Goal: Transaction & Acquisition: Book appointment/travel/reservation

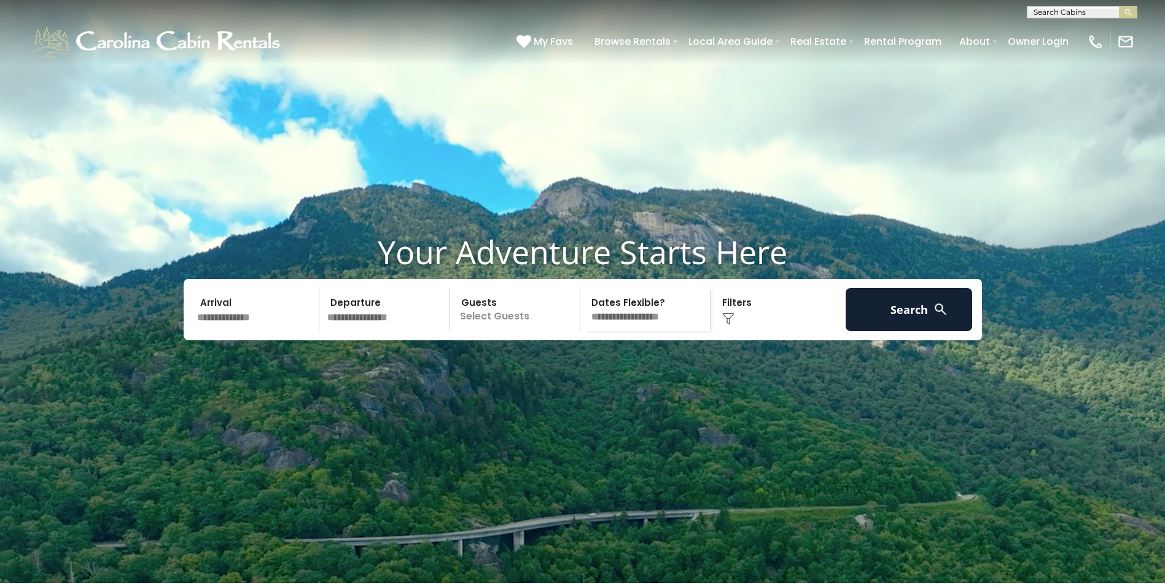
click at [274, 331] on input "text" at bounding box center [256, 309] width 127 height 43
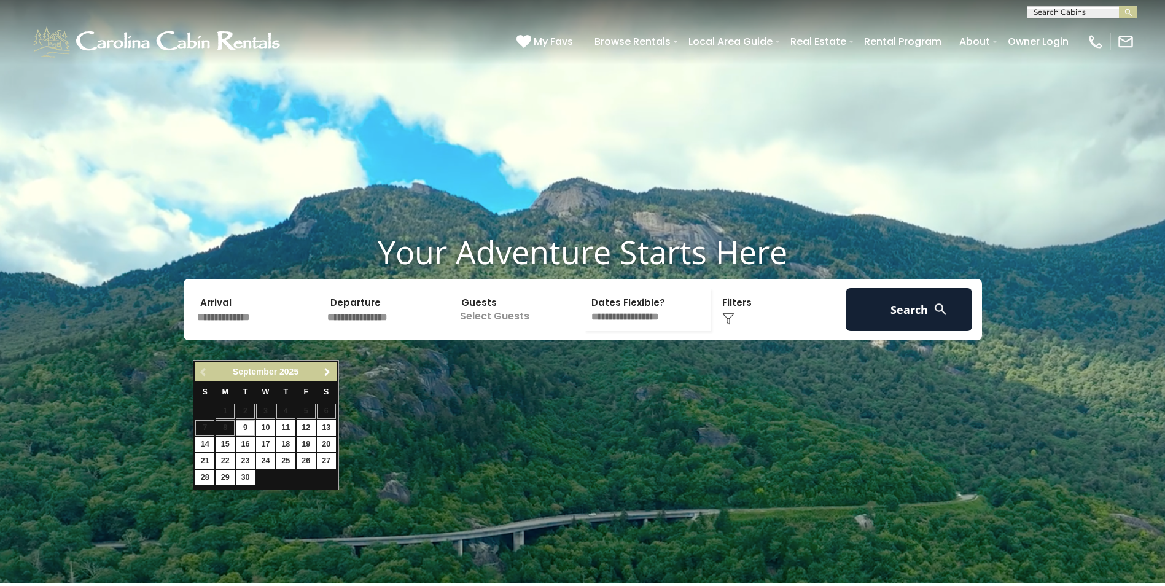
click at [331, 368] on span "Next" at bounding box center [327, 372] width 10 height 10
click at [332, 368] on span "Next" at bounding box center [327, 372] width 10 height 10
click at [201, 368] on span "Previous" at bounding box center [204, 372] width 10 height 10
click at [305, 478] on link "28" at bounding box center [306, 477] width 19 height 15
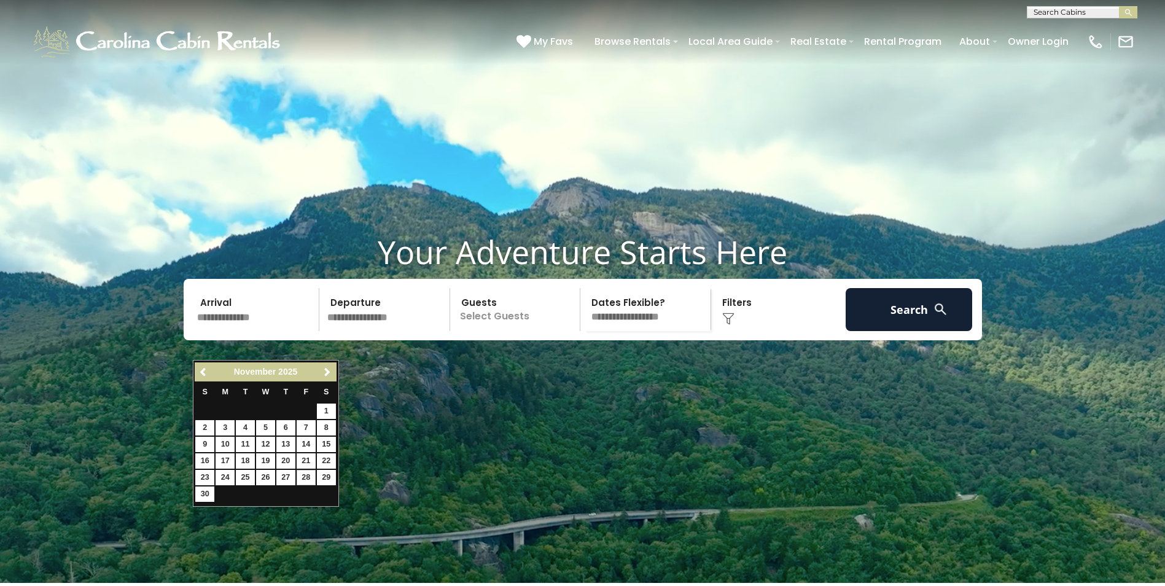
type input "********"
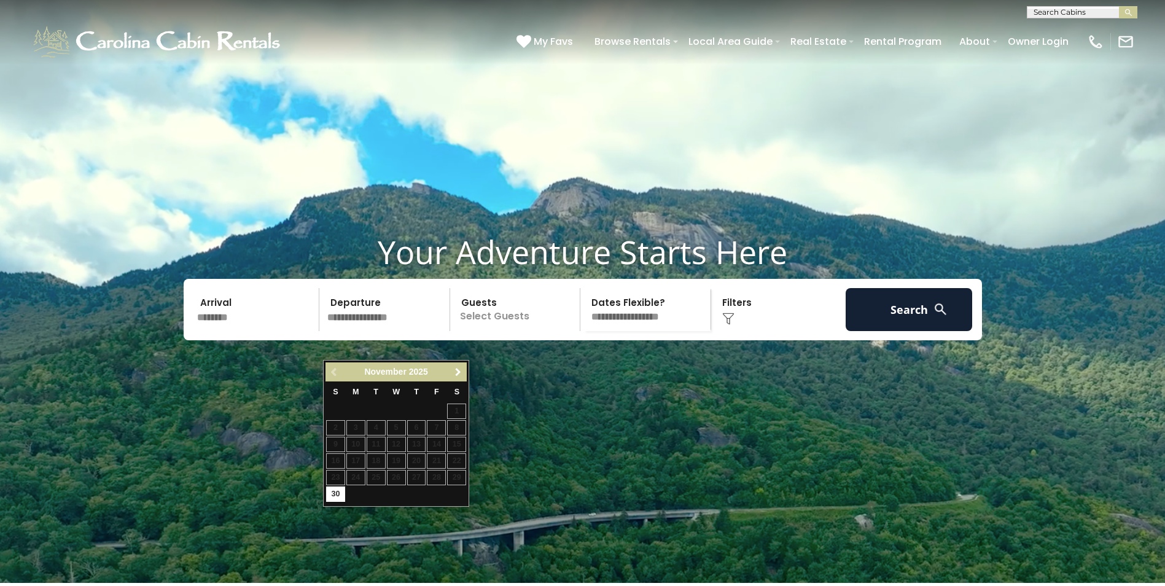
click at [461, 372] on span "Next" at bounding box center [458, 372] width 10 height 10
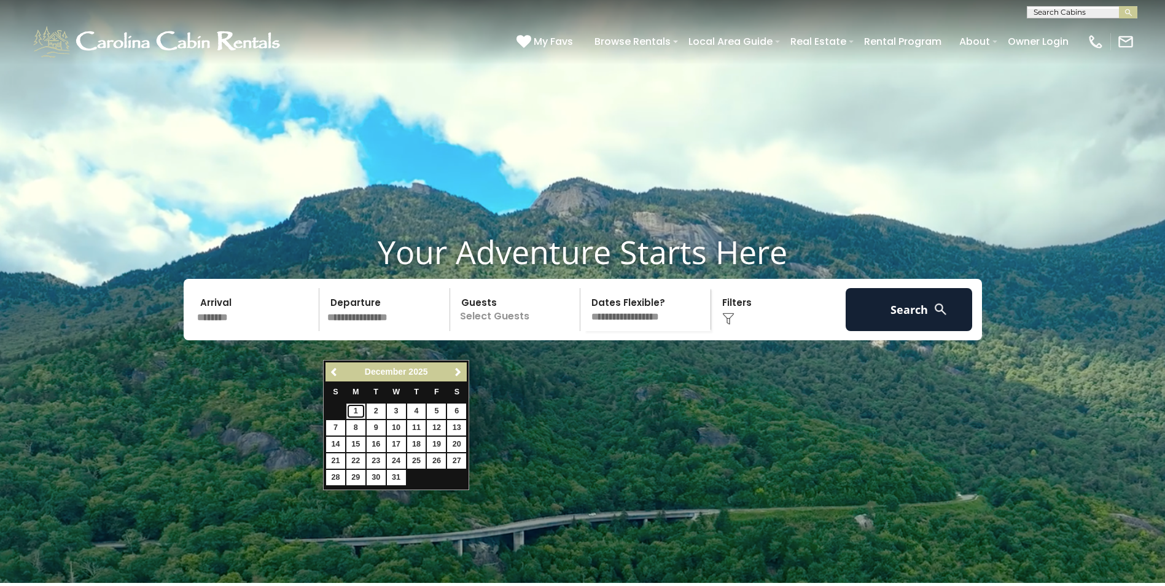
click at [357, 409] on link "1" at bounding box center [355, 410] width 19 height 15
type input "*******"
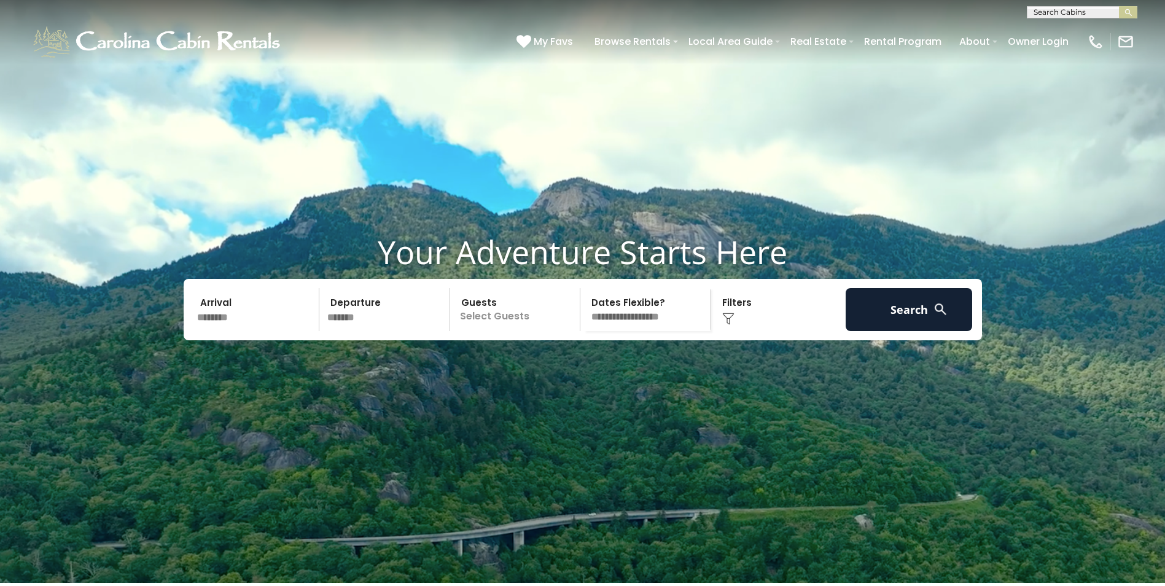
click at [479, 331] on p "Select Guests" at bounding box center [517, 309] width 126 height 43
click at [573, 367] on div "+" at bounding box center [576, 360] width 14 height 14
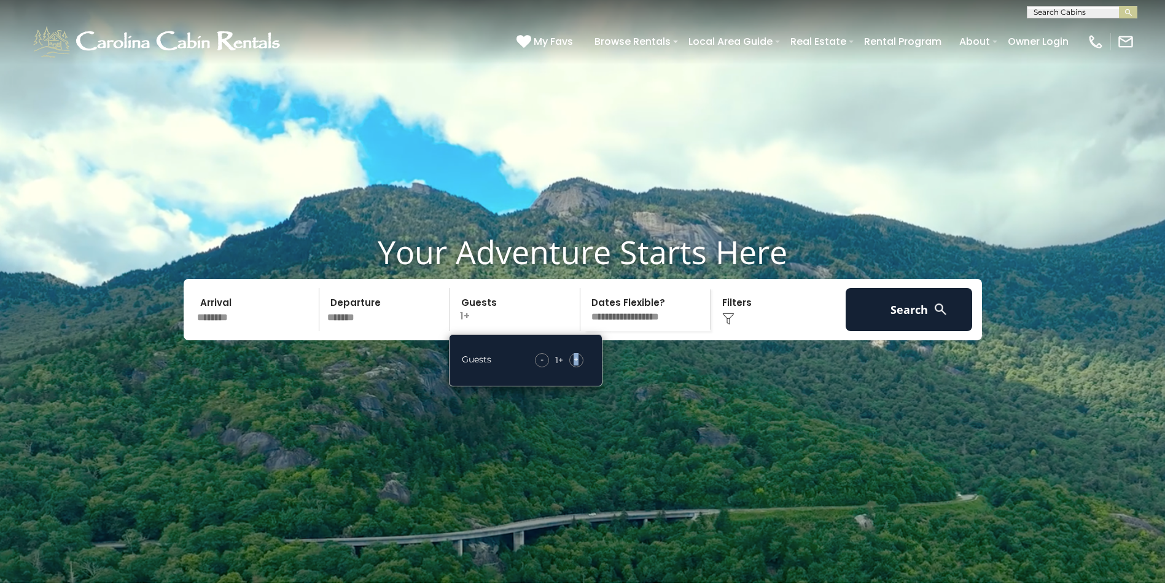
click at [573, 365] on span "+" at bounding box center [575, 359] width 5 height 12
click at [574, 365] on span "+" at bounding box center [575, 359] width 5 height 12
click at [575, 365] on span "+" at bounding box center [575, 359] width 5 height 12
drag, startPoint x: 575, startPoint y: 386, endPoint x: 647, endPoint y: 417, distance: 79.2
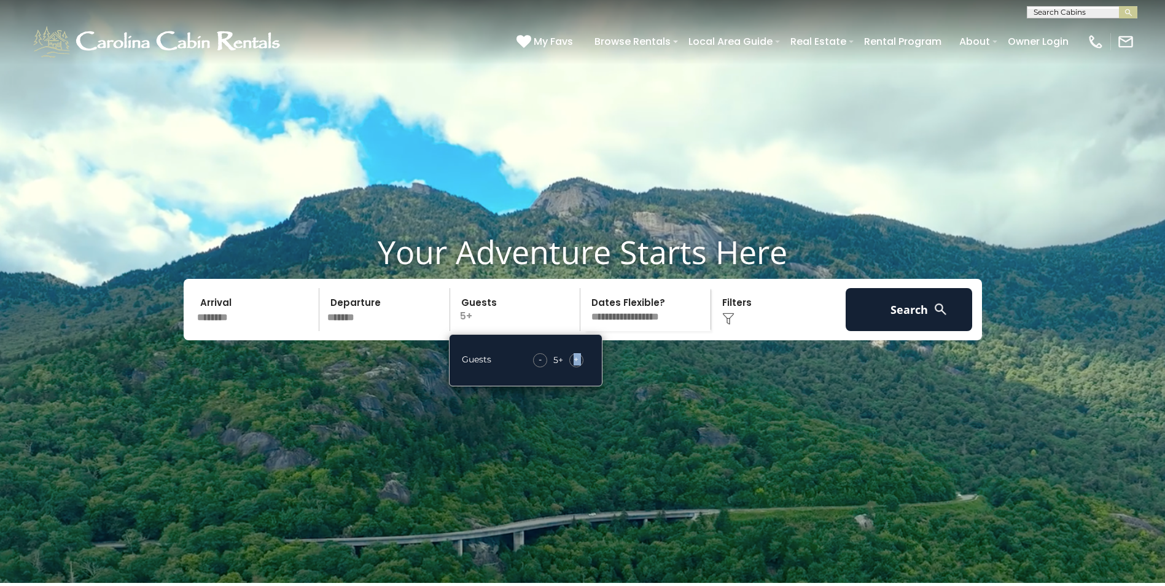
click at [643, 446] on video at bounding box center [582, 291] width 1165 height 583
click at [647, 331] on select "**********" at bounding box center [647, 309] width 126 height 43
click at [584, 317] on select "**********" at bounding box center [647, 309] width 126 height 43
drag, startPoint x: 640, startPoint y: 333, endPoint x: 633, endPoint y: 352, distance: 19.6
click at [640, 331] on select "**********" at bounding box center [647, 309] width 126 height 43
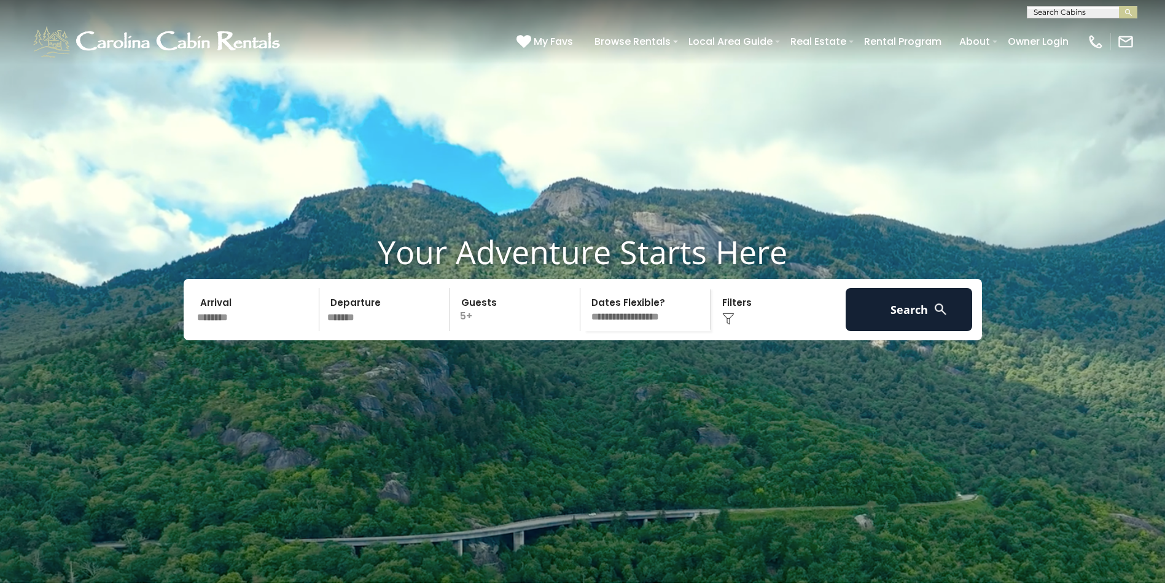
click at [643, 331] on select "**********" at bounding box center [647, 309] width 126 height 43
click at [866, 328] on button "Search" at bounding box center [908, 309] width 127 height 43
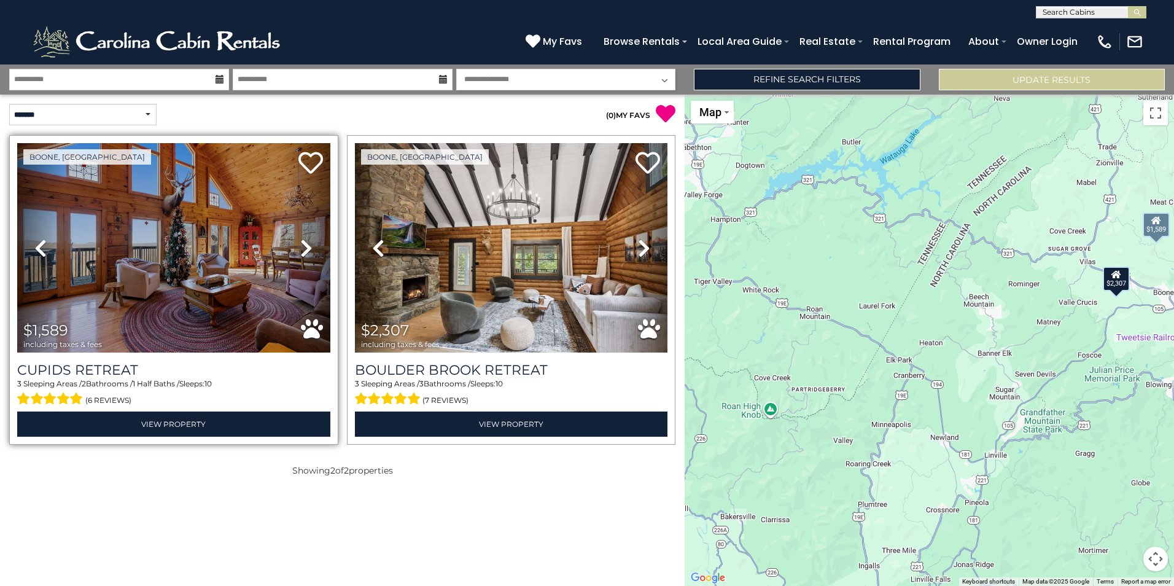
click at [305, 244] on icon at bounding box center [306, 248] width 12 height 20
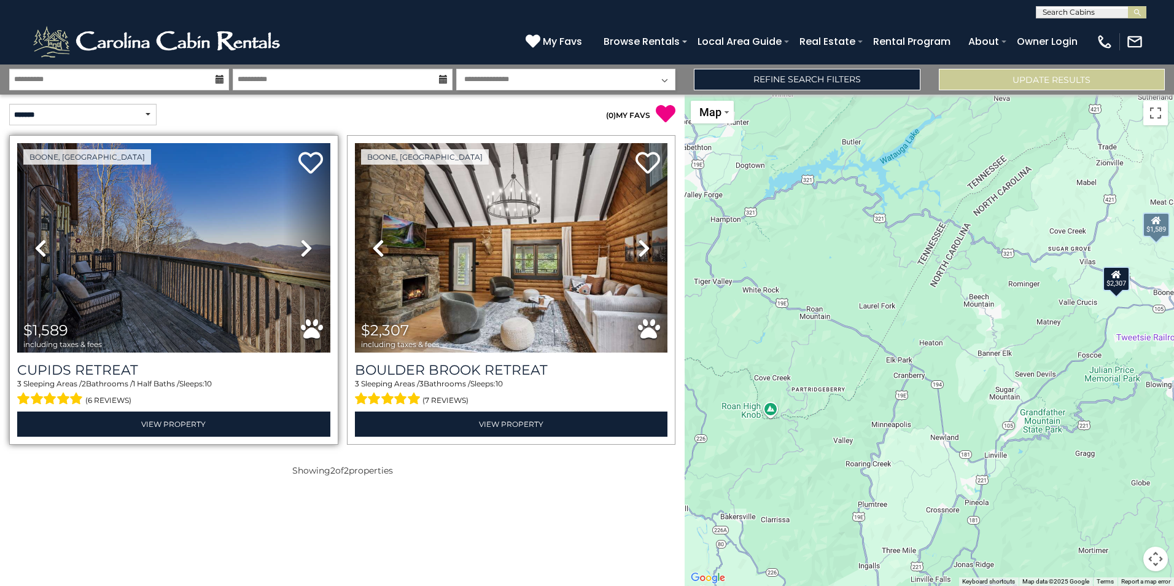
click at [305, 244] on icon at bounding box center [306, 248] width 12 height 20
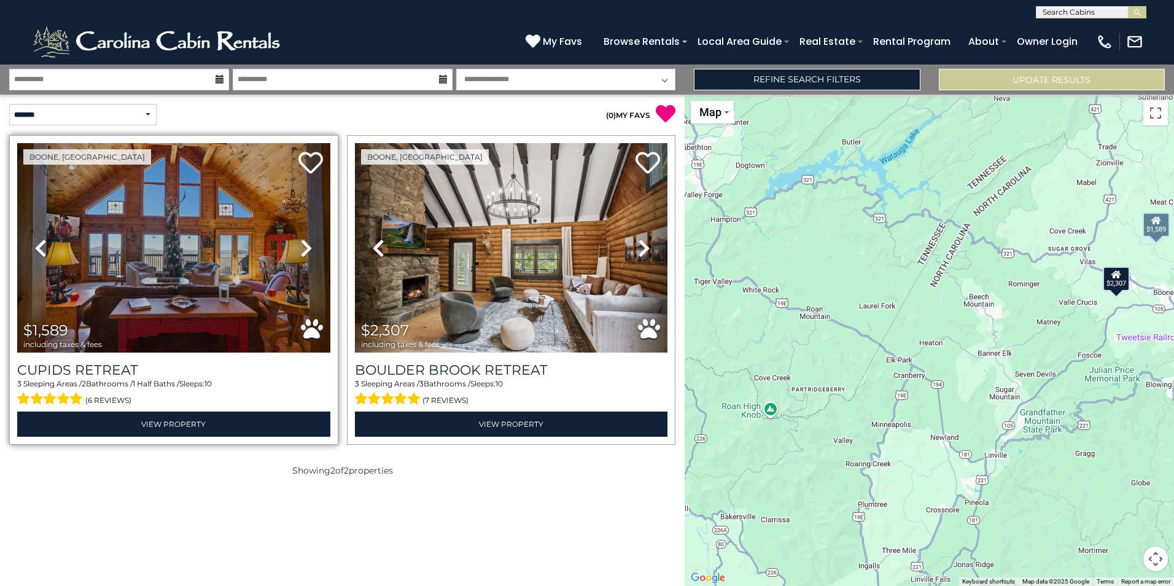
click at [305, 244] on icon at bounding box center [306, 248] width 12 height 20
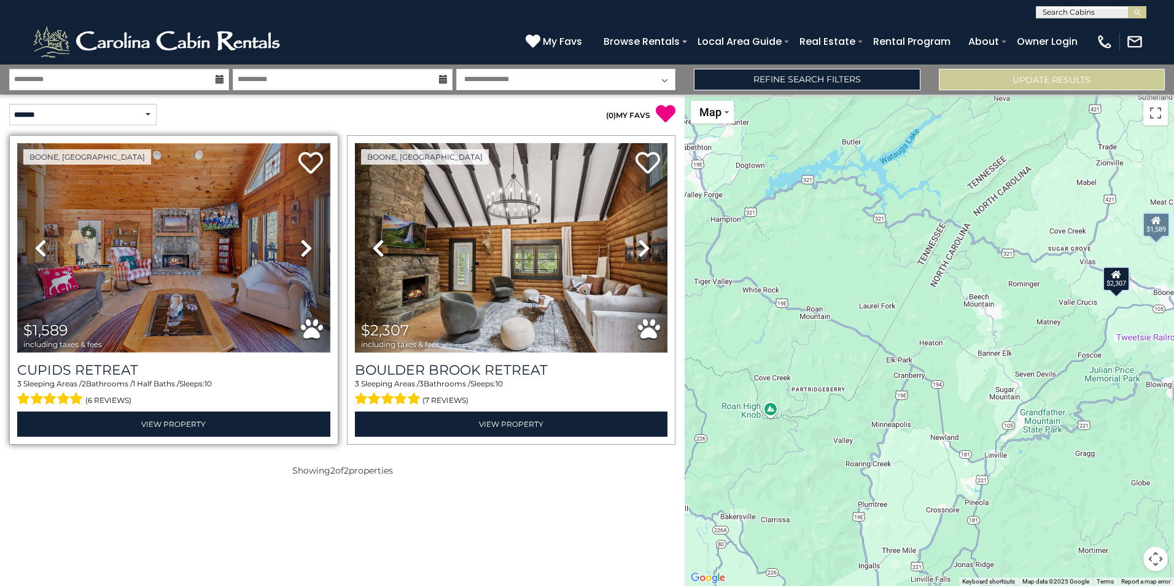
click at [159, 288] on img at bounding box center [173, 247] width 313 height 209
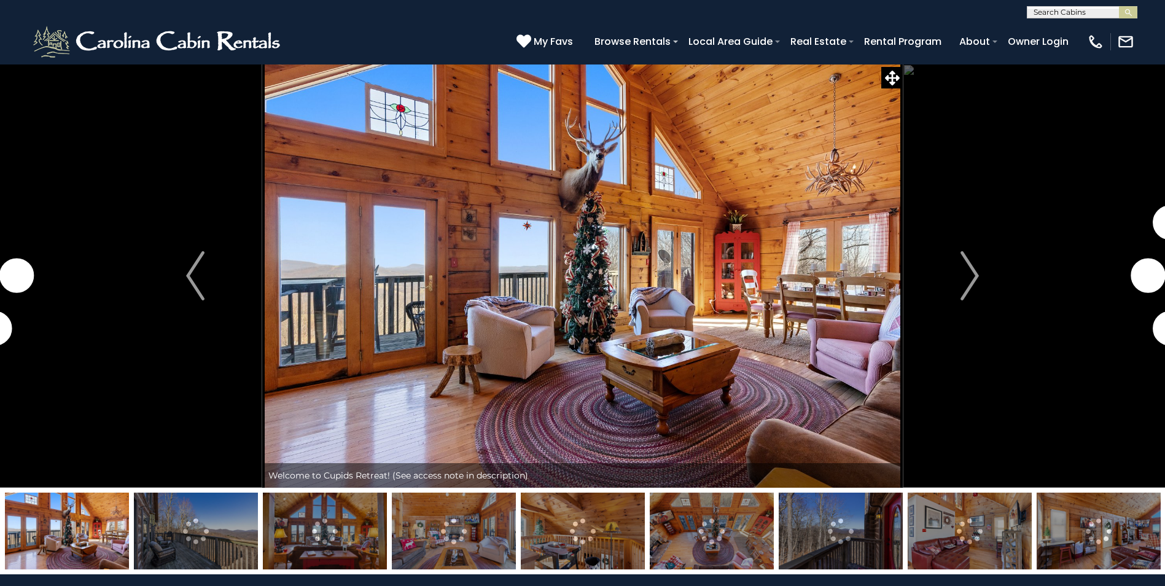
click at [475, 529] on img at bounding box center [454, 530] width 124 height 77
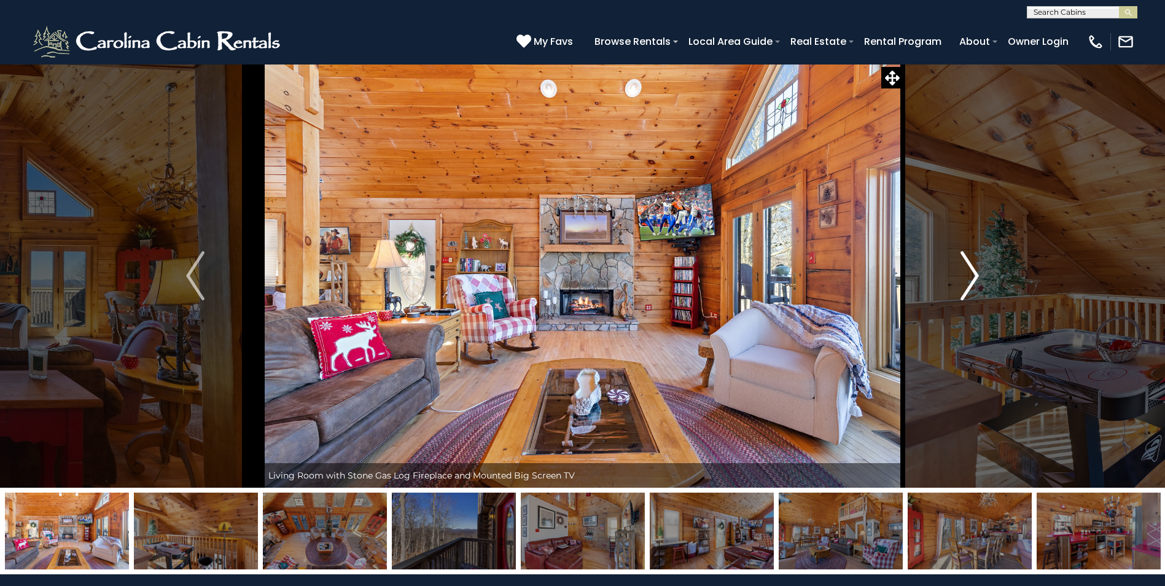
click at [966, 276] on img "Next" at bounding box center [969, 275] width 18 height 49
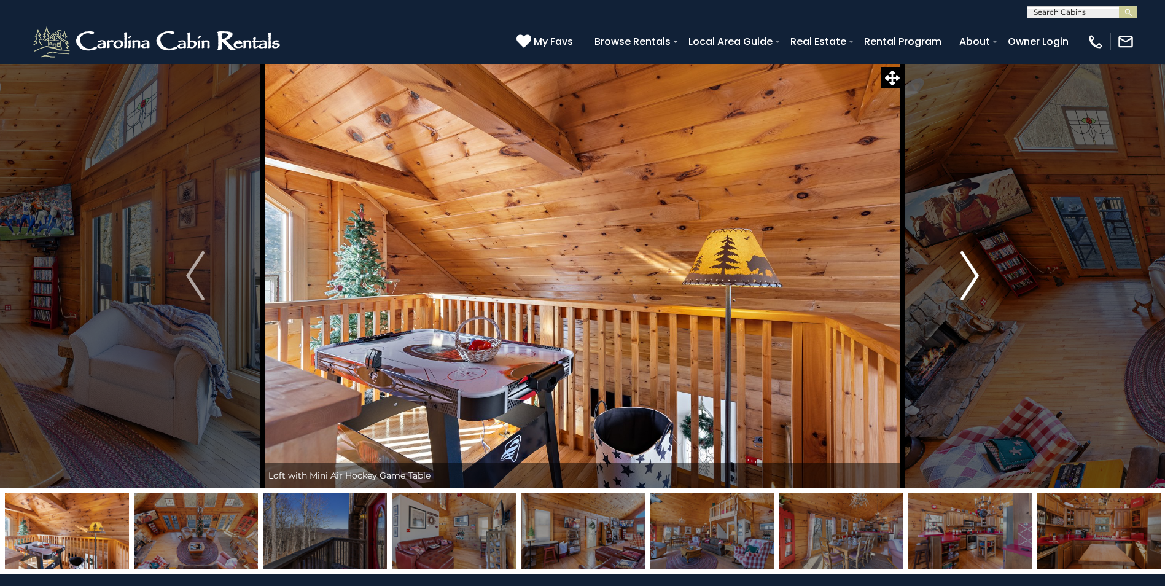
click at [967, 276] on img "Next" at bounding box center [969, 275] width 18 height 49
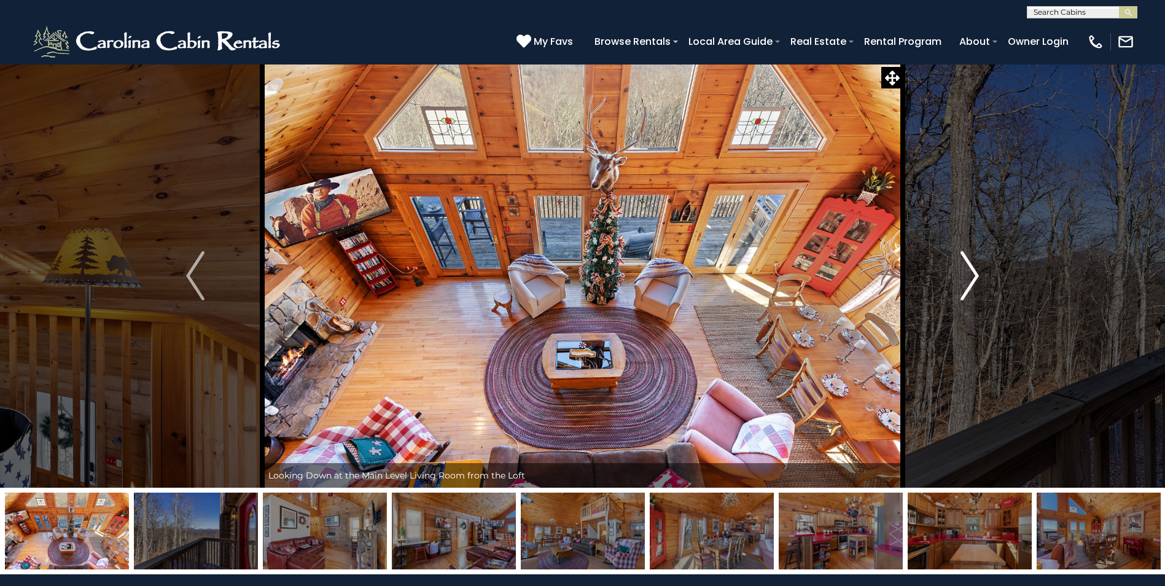
click at [967, 276] on img "Next" at bounding box center [969, 275] width 18 height 49
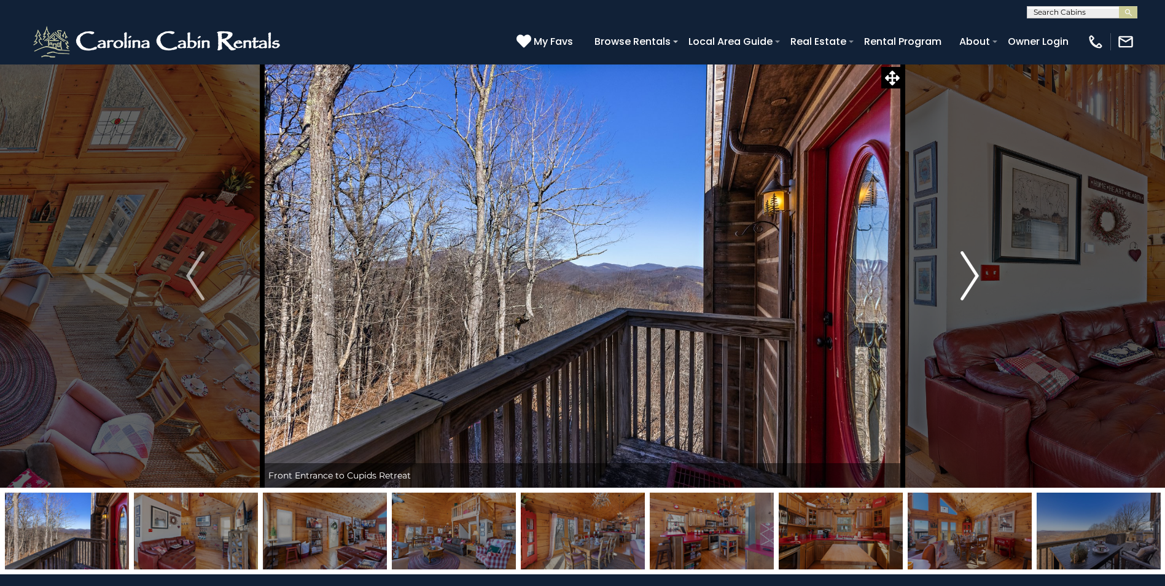
click at [968, 276] on img "Next" at bounding box center [969, 275] width 18 height 49
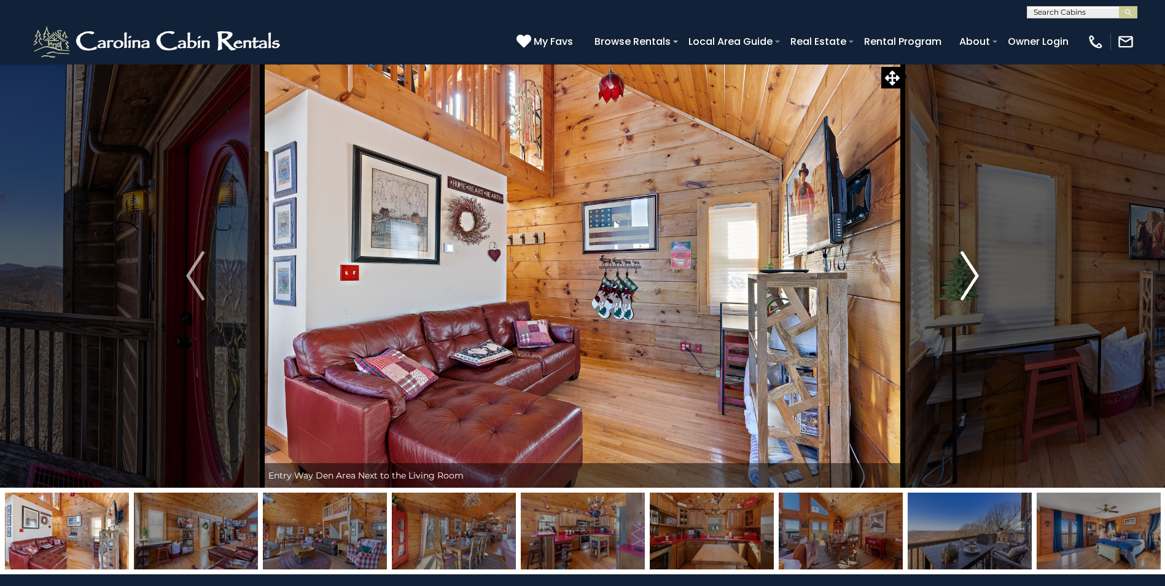
click at [968, 276] on img "Next" at bounding box center [969, 275] width 18 height 49
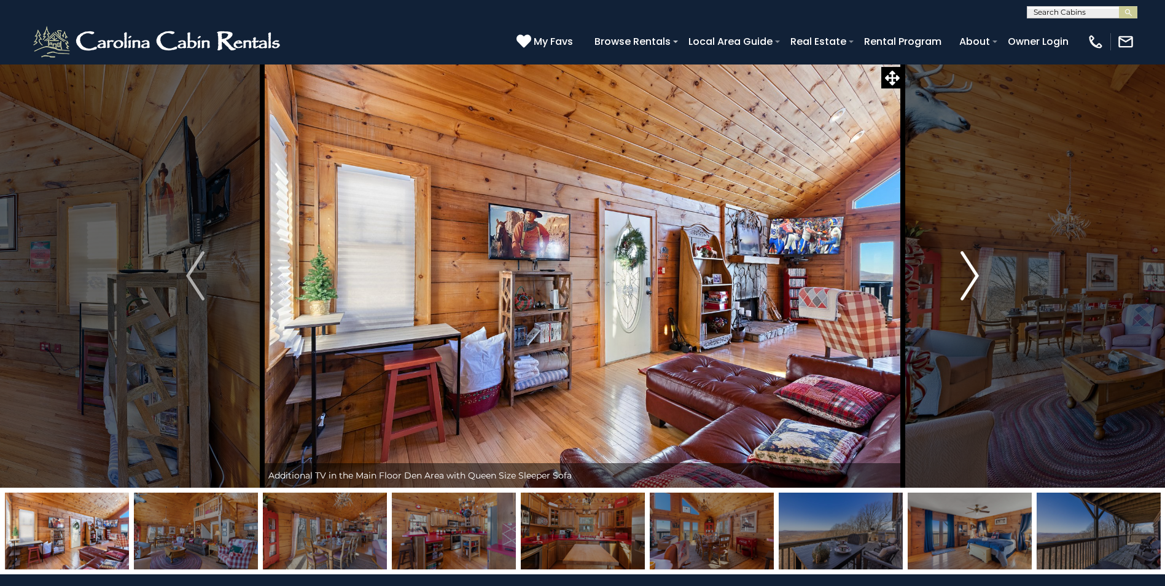
click at [968, 276] on img "Next" at bounding box center [969, 275] width 18 height 49
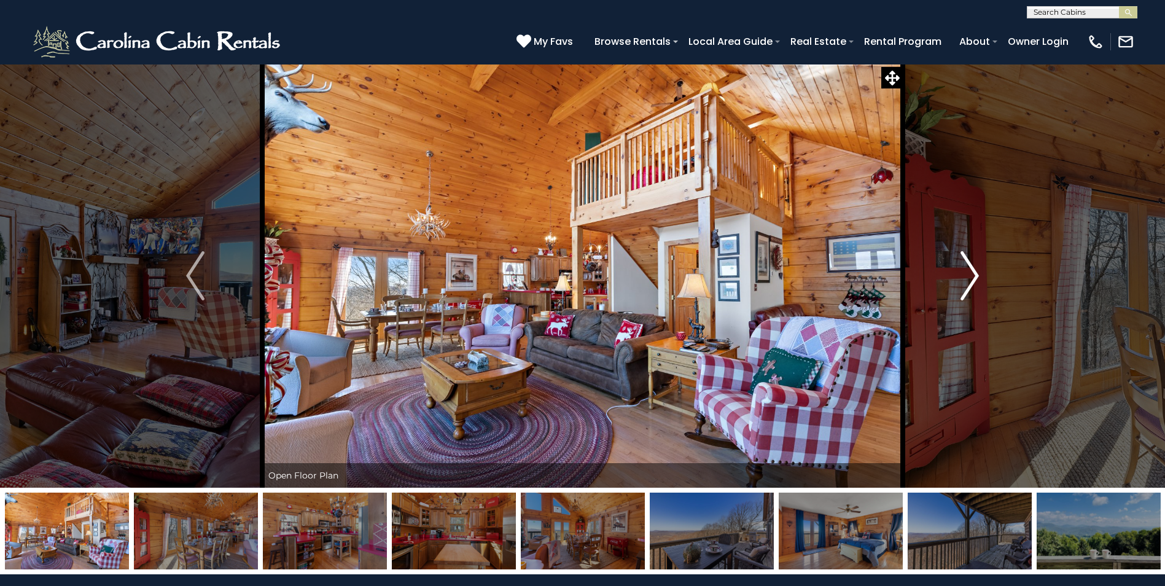
click at [968, 276] on img "Next" at bounding box center [969, 275] width 18 height 49
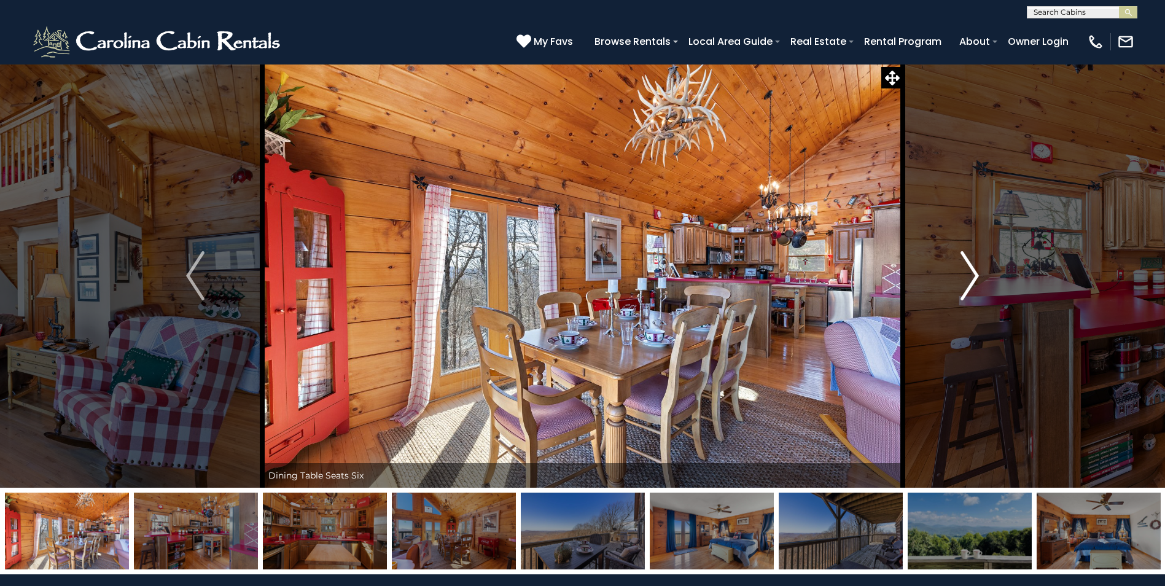
click at [969, 276] on img "Next" at bounding box center [969, 275] width 18 height 49
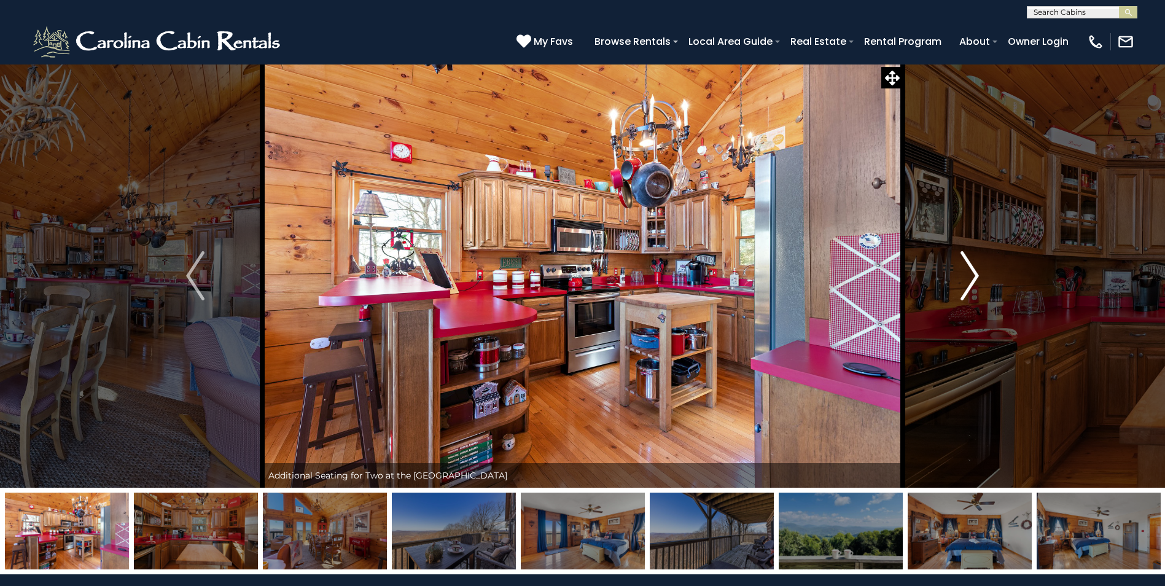
click at [969, 276] on img "Next" at bounding box center [969, 275] width 18 height 49
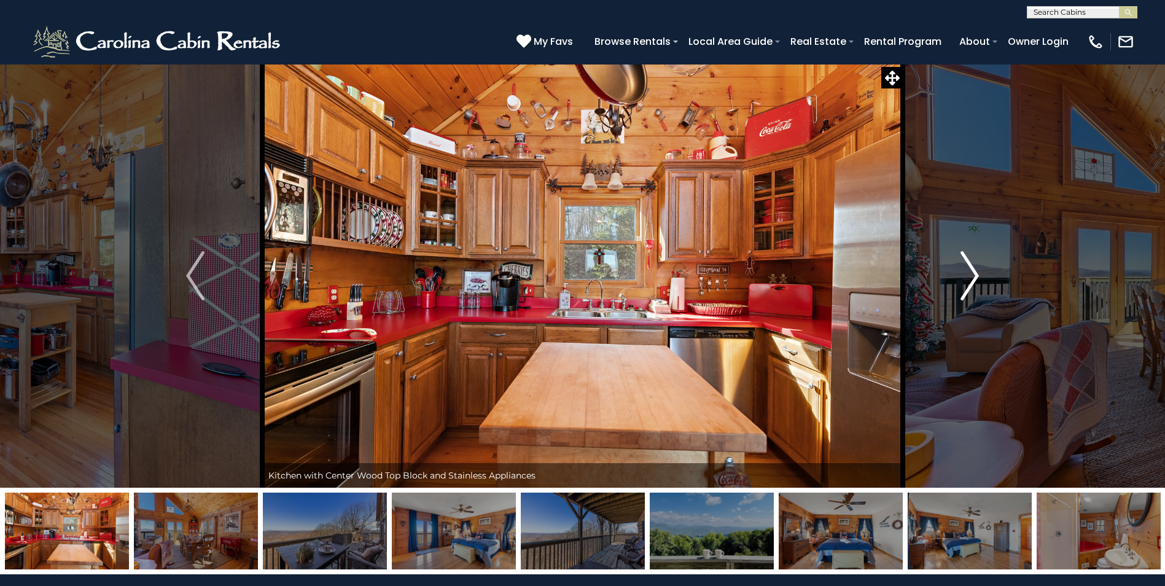
click at [969, 276] on img "Next" at bounding box center [969, 275] width 18 height 49
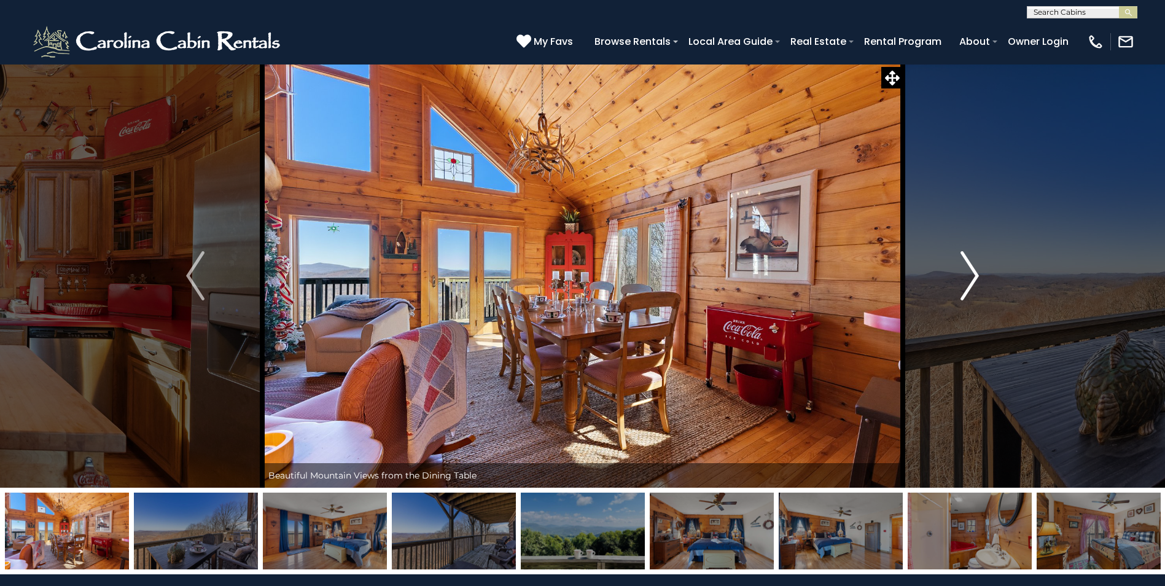
click at [970, 276] on img "Next" at bounding box center [969, 275] width 18 height 49
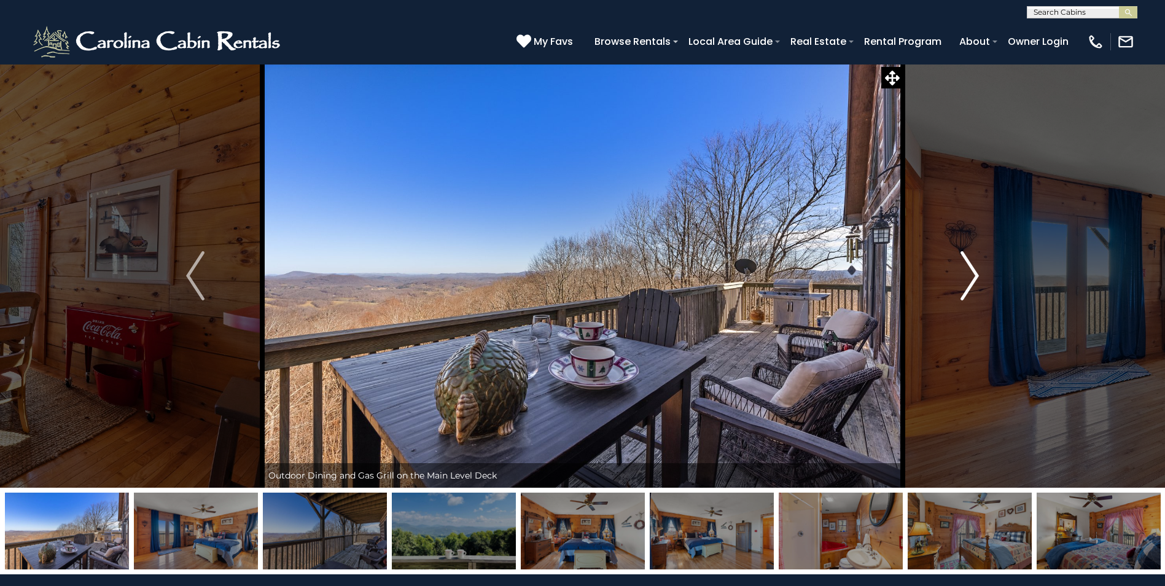
click at [970, 276] on img "Next" at bounding box center [969, 275] width 18 height 49
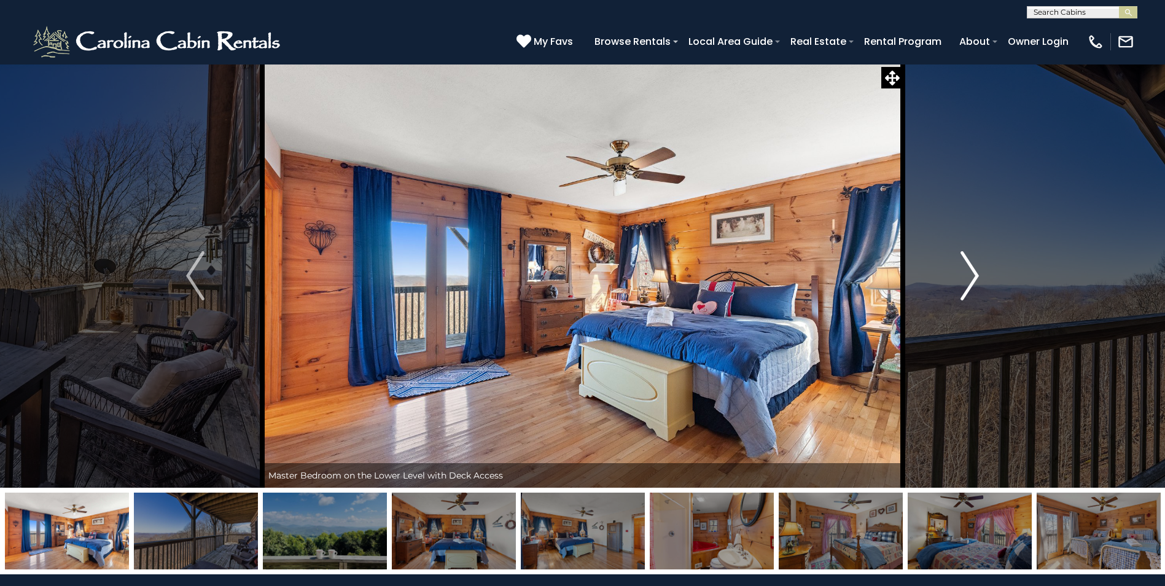
click at [971, 276] on img "Next" at bounding box center [969, 275] width 18 height 49
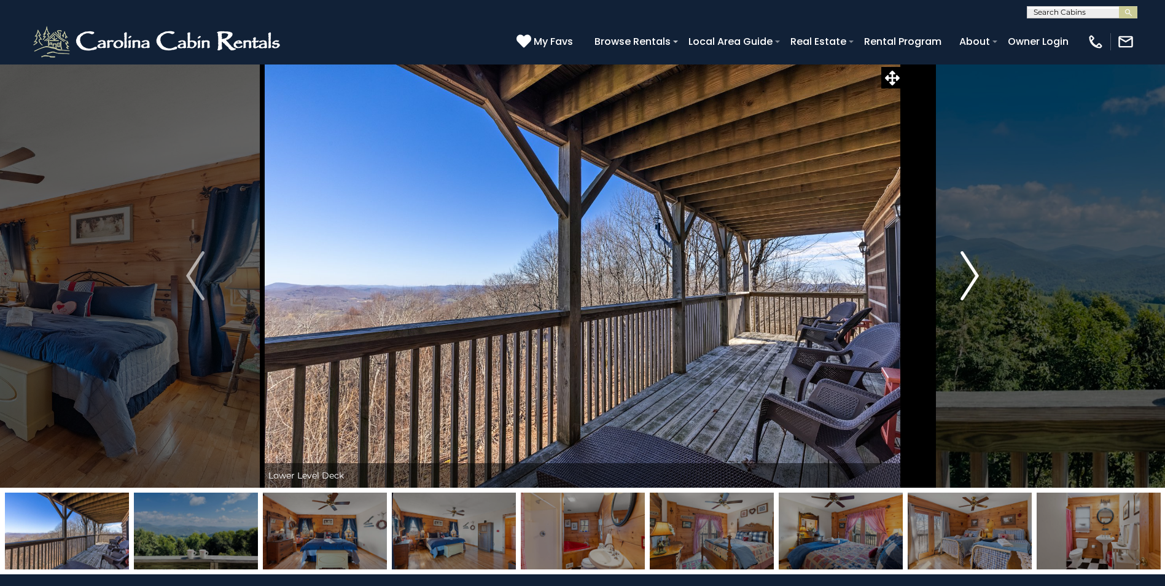
click at [971, 276] on img "Next" at bounding box center [969, 275] width 18 height 49
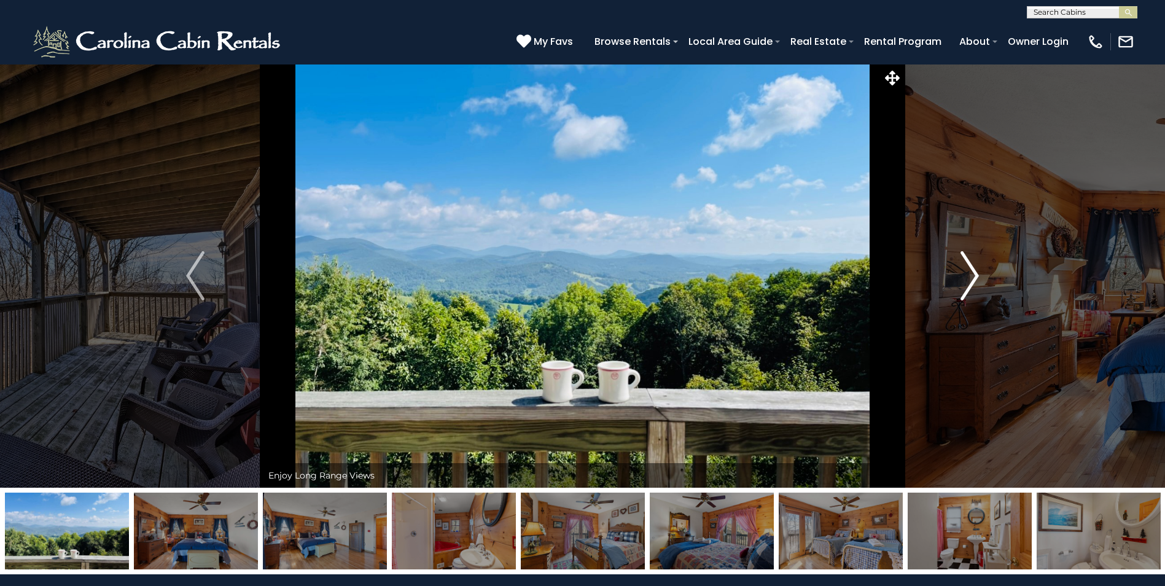
click at [971, 276] on img "Next" at bounding box center [969, 275] width 18 height 49
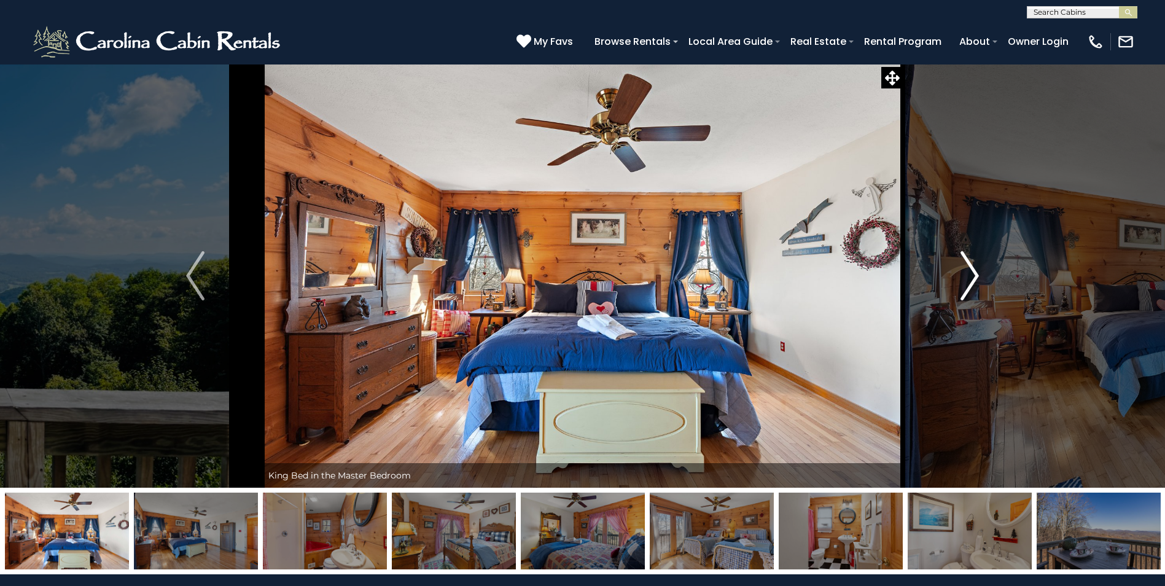
click at [972, 276] on img "Next" at bounding box center [969, 275] width 18 height 49
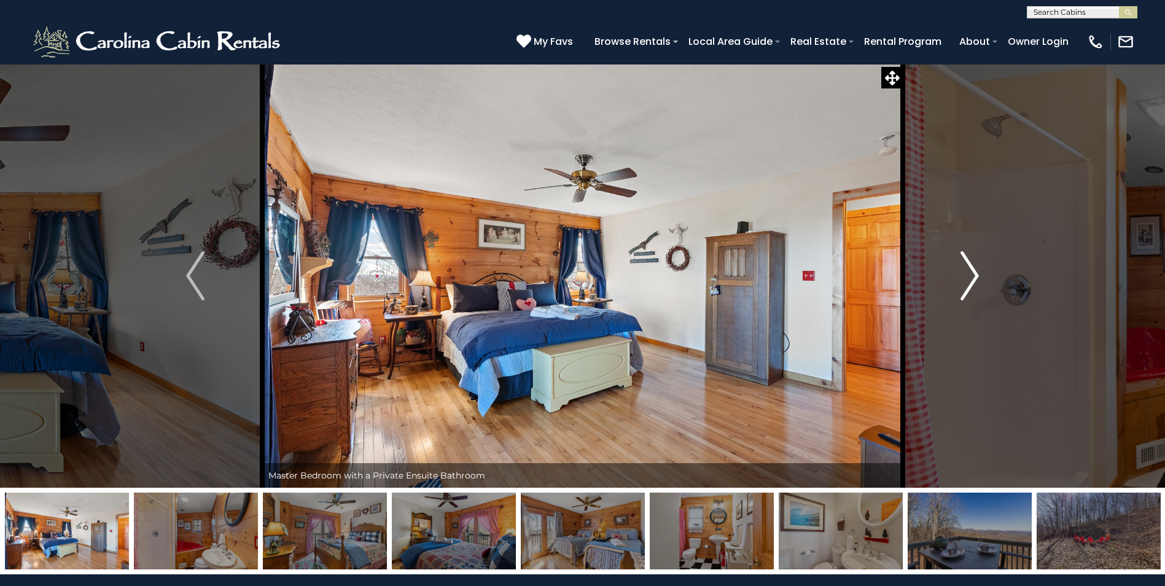
click at [972, 276] on img "Next" at bounding box center [969, 275] width 18 height 49
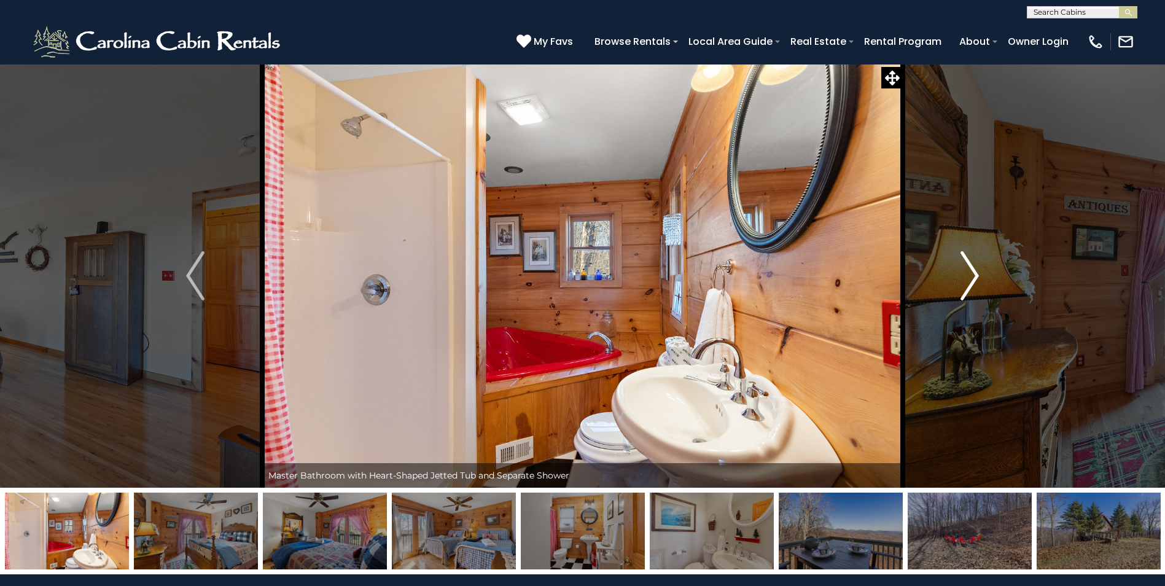
click at [972, 276] on img "Next" at bounding box center [969, 275] width 18 height 49
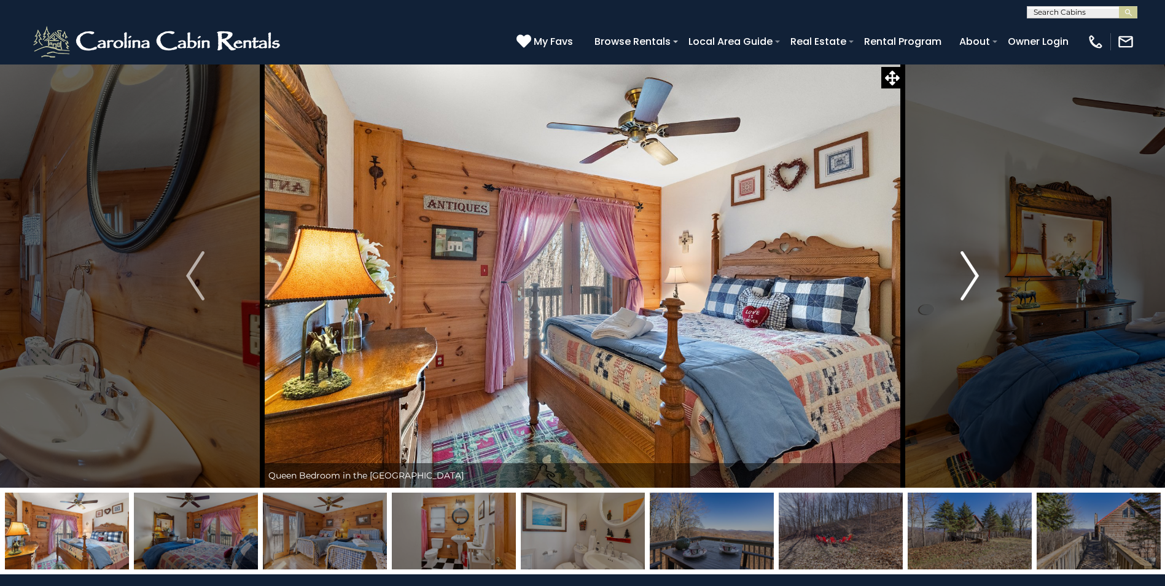
click at [972, 276] on img "Next" at bounding box center [969, 275] width 18 height 49
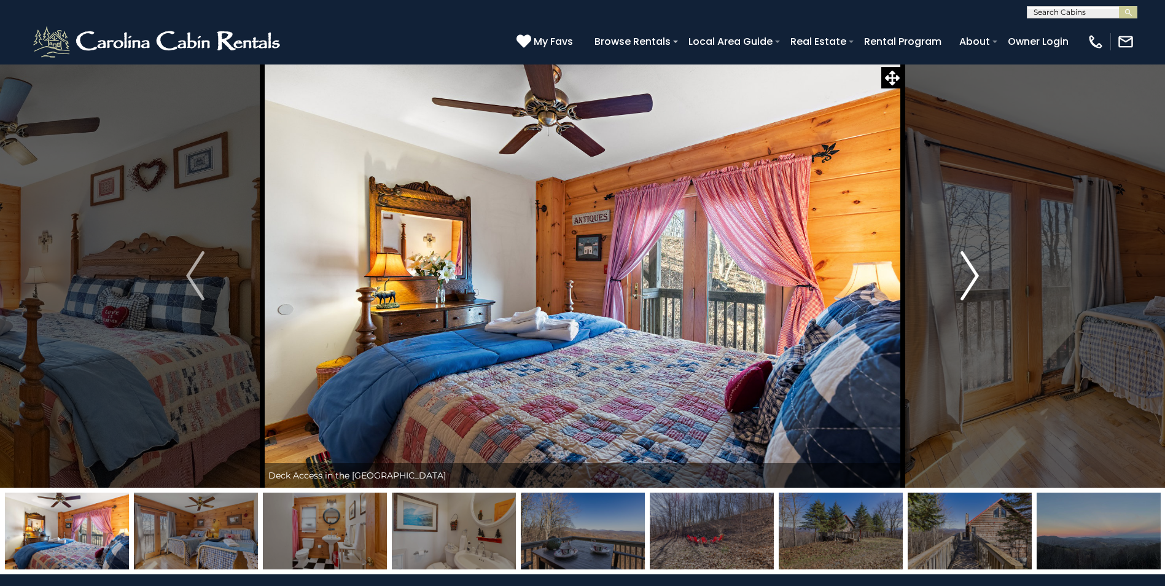
click at [973, 276] on img "Next" at bounding box center [969, 275] width 18 height 49
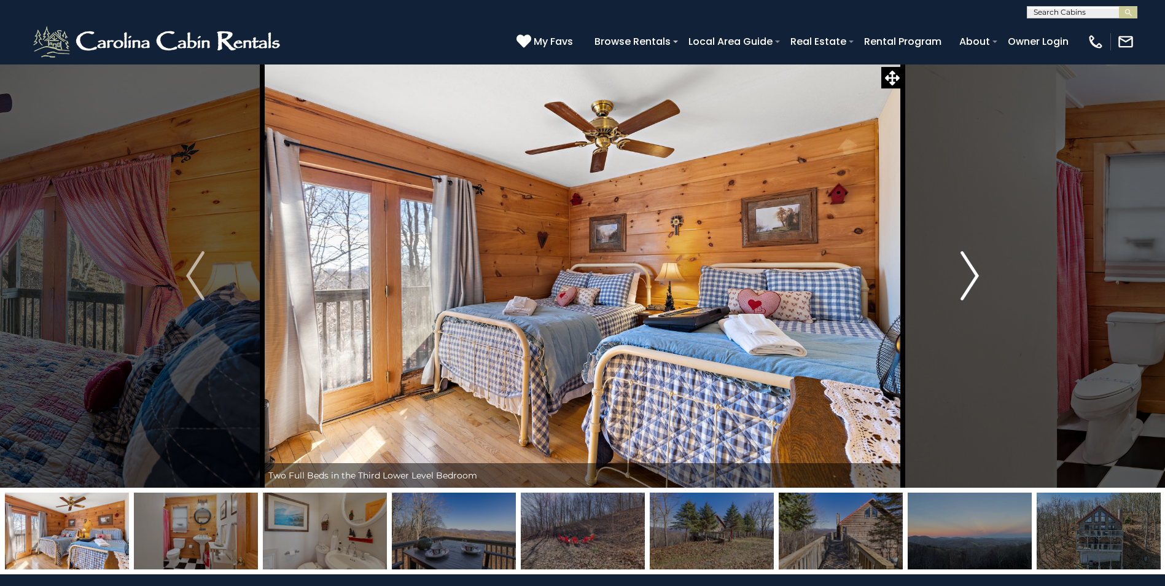
click at [973, 276] on img "Next" at bounding box center [969, 275] width 18 height 49
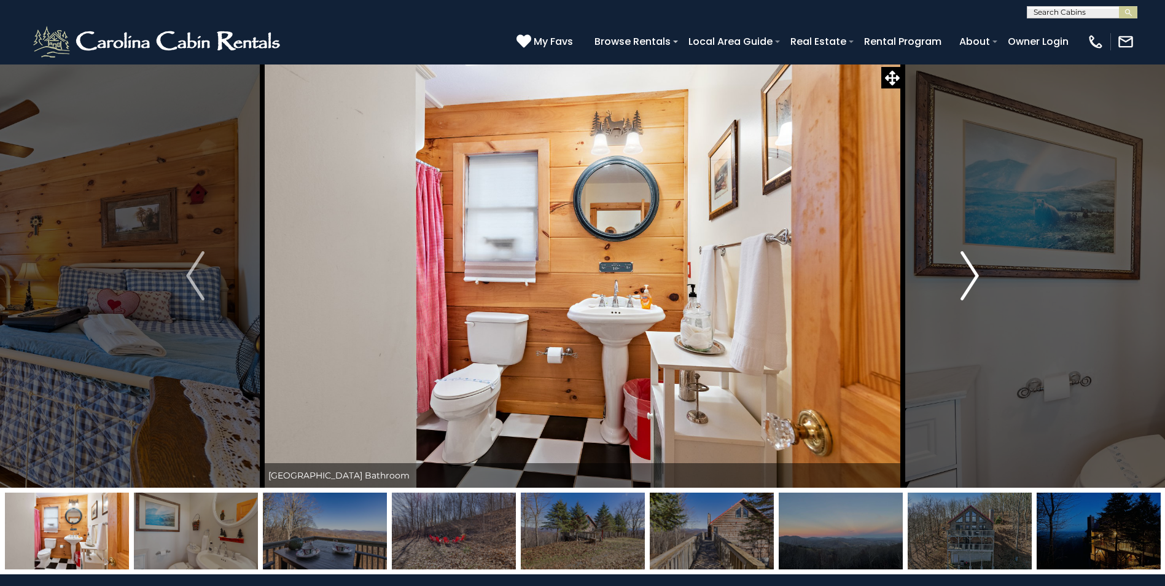
click at [974, 276] on img "Next" at bounding box center [969, 275] width 18 height 49
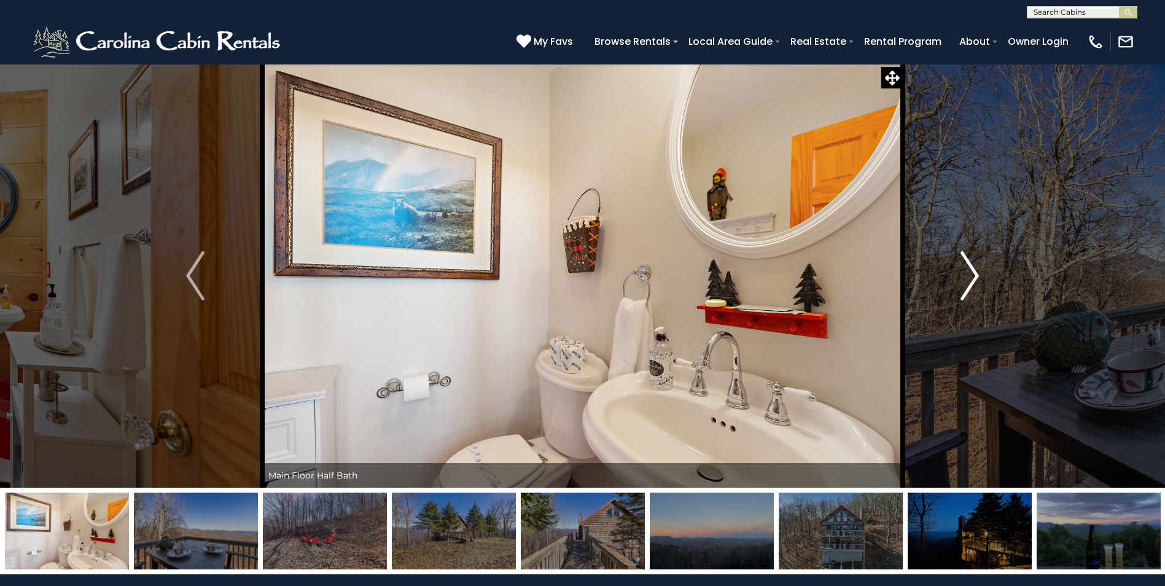
click at [974, 276] on img "Next" at bounding box center [969, 275] width 18 height 49
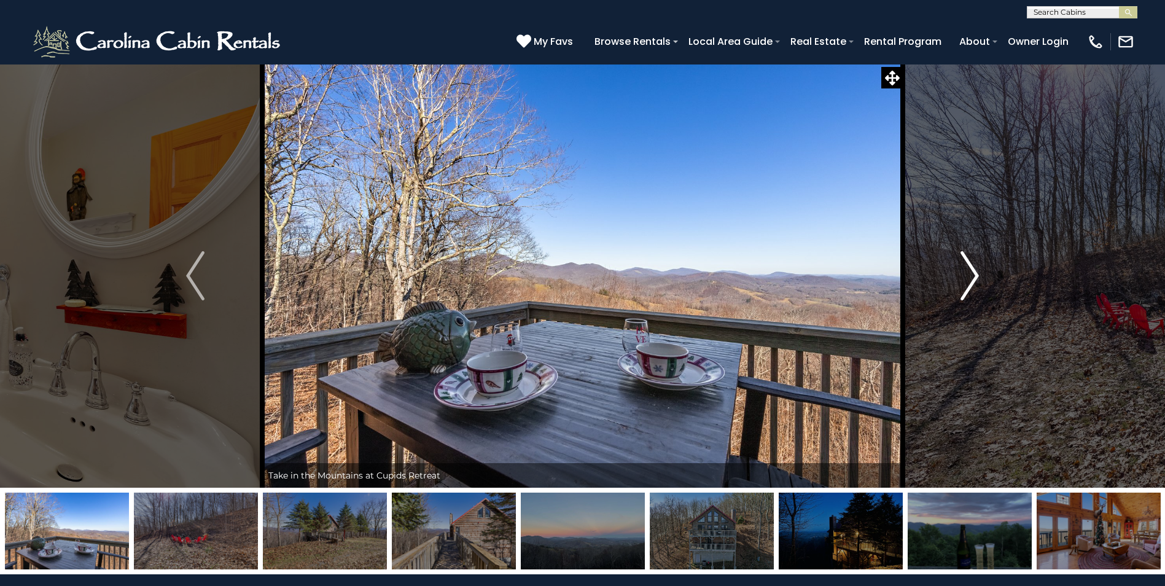
click at [974, 276] on img "Next" at bounding box center [969, 275] width 18 height 49
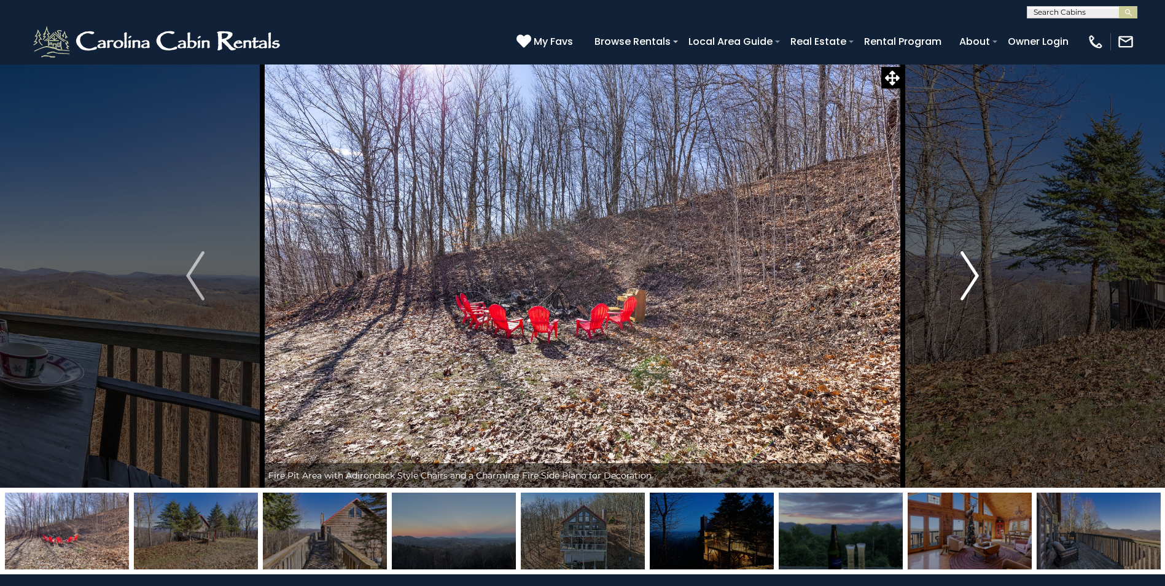
click at [975, 276] on img "Next" at bounding box center [969, 275] width 18 height 49
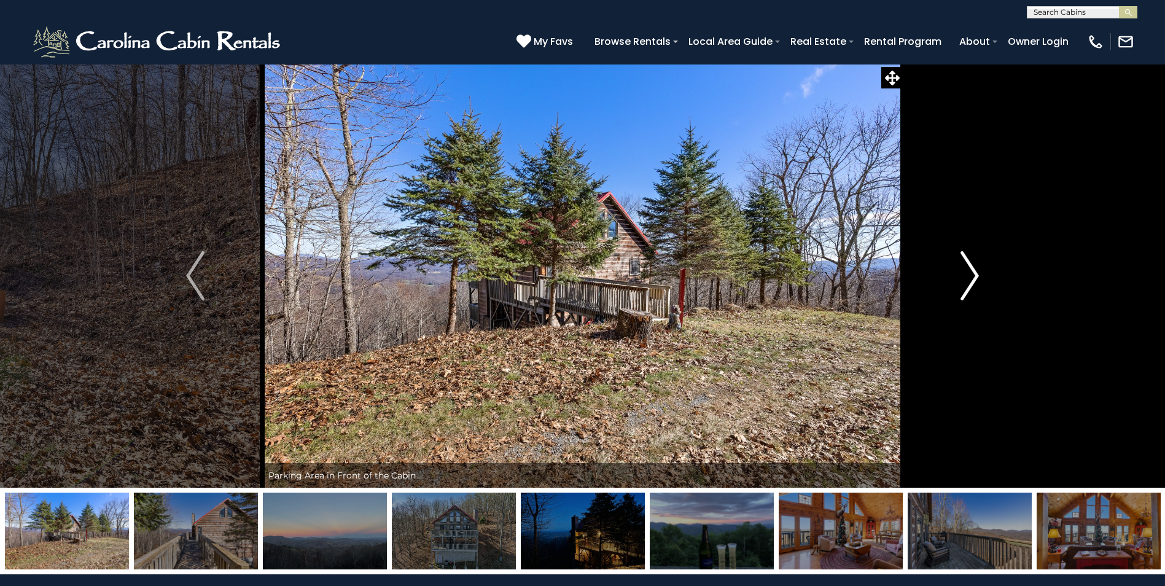
click at [975, 276] on img "Next" at bounding box center [969, 275] width 18 height 49
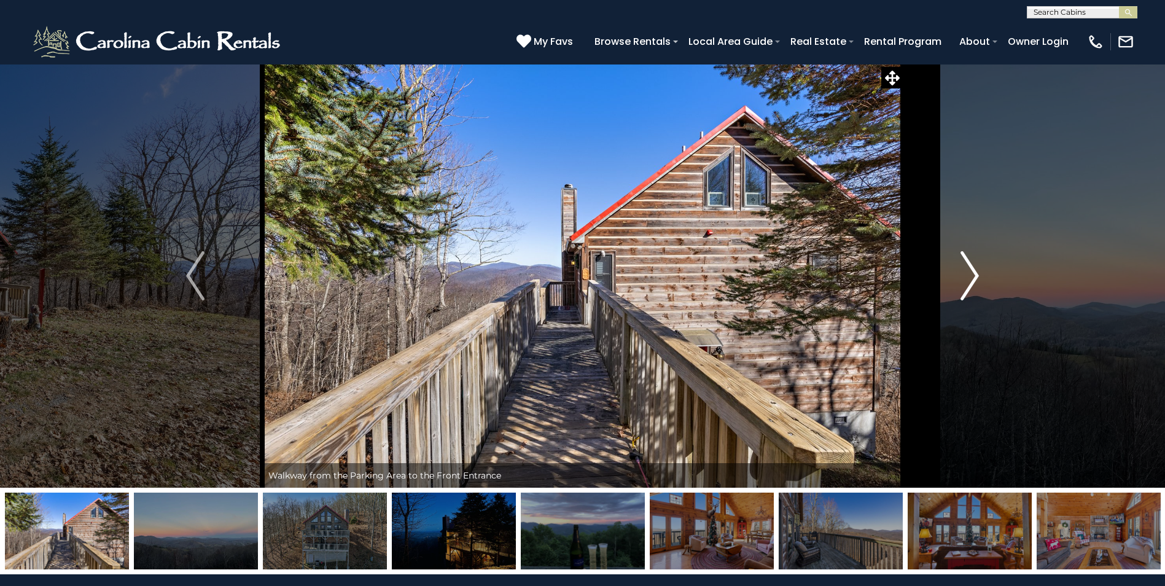
click at [975, 276] on img "Next" at bounding box center [969, 275] width 18 height 49
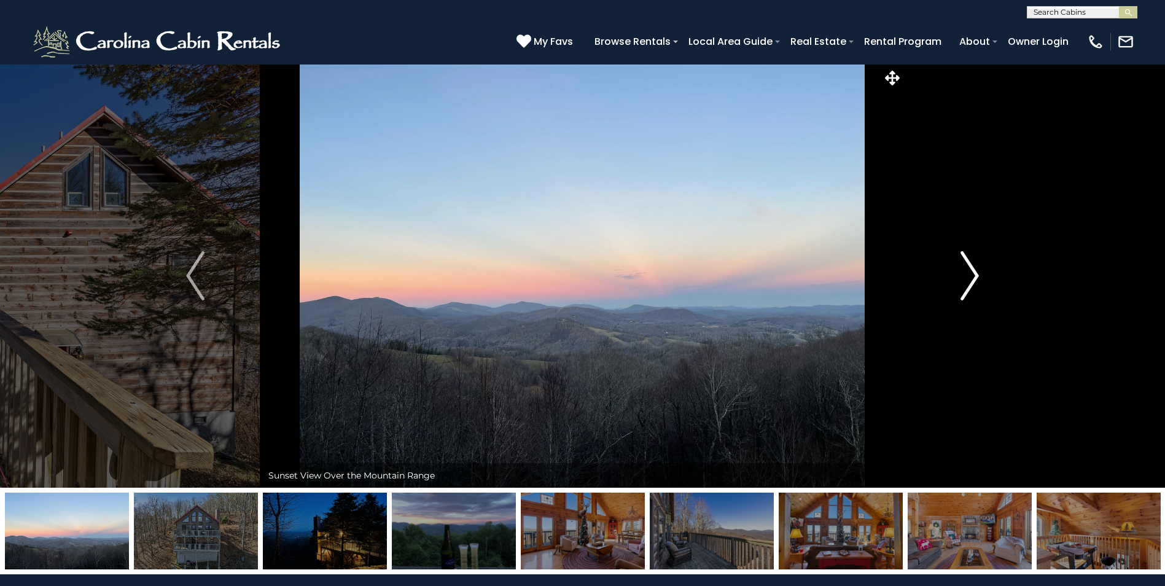
click at [976, 276] on img "Next" at bounding box center [969, 275] width 18 height 49
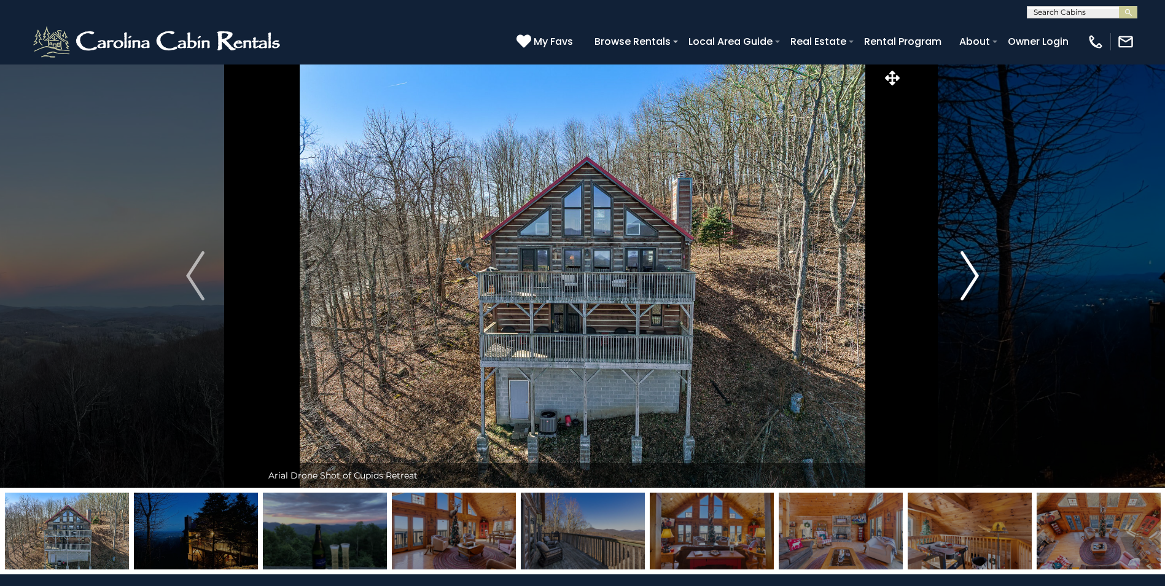
click at [976, 276] on img "Next" at bounding box center [969, 275] width 18 height 49
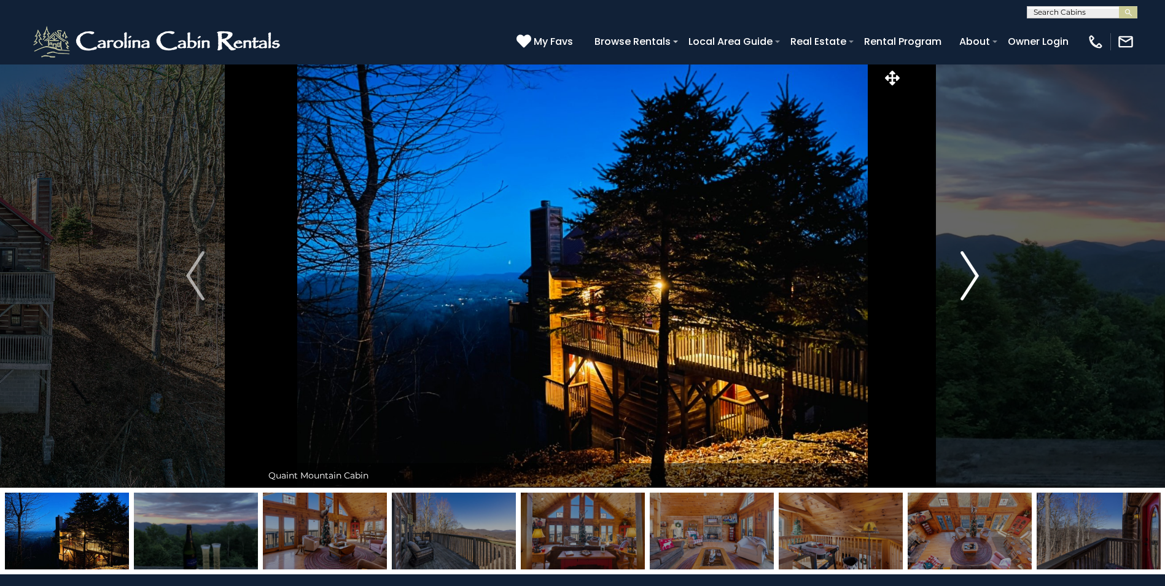
click at [977, 276] on img "Next" at bounding box center [969, 275] width 18 height 49
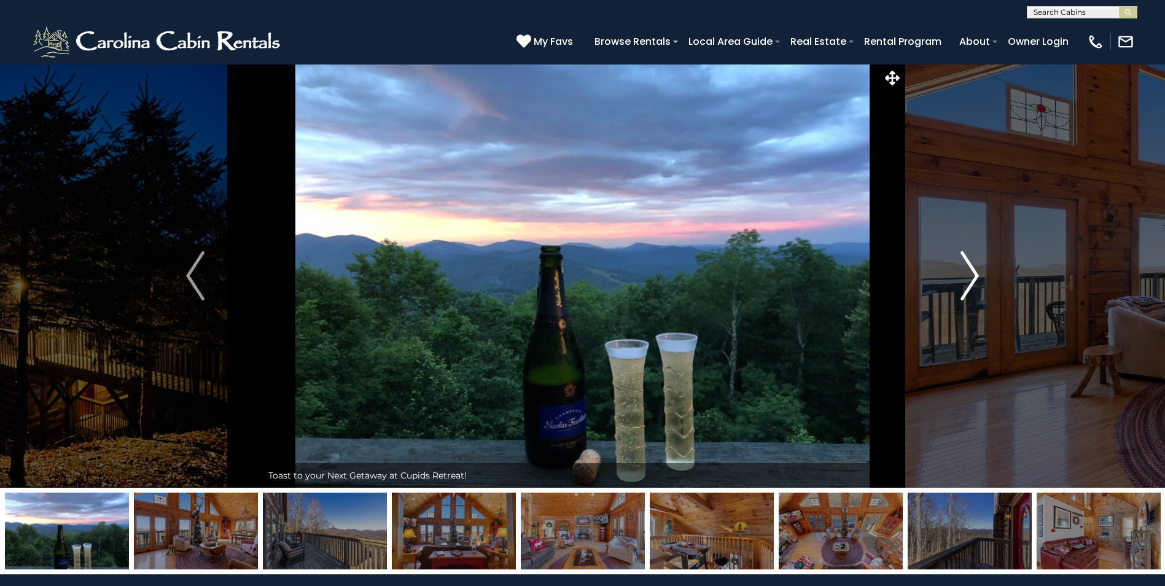
click at [977, 276] on img "Next" at bounding box center [969, 275] width 18 height 49
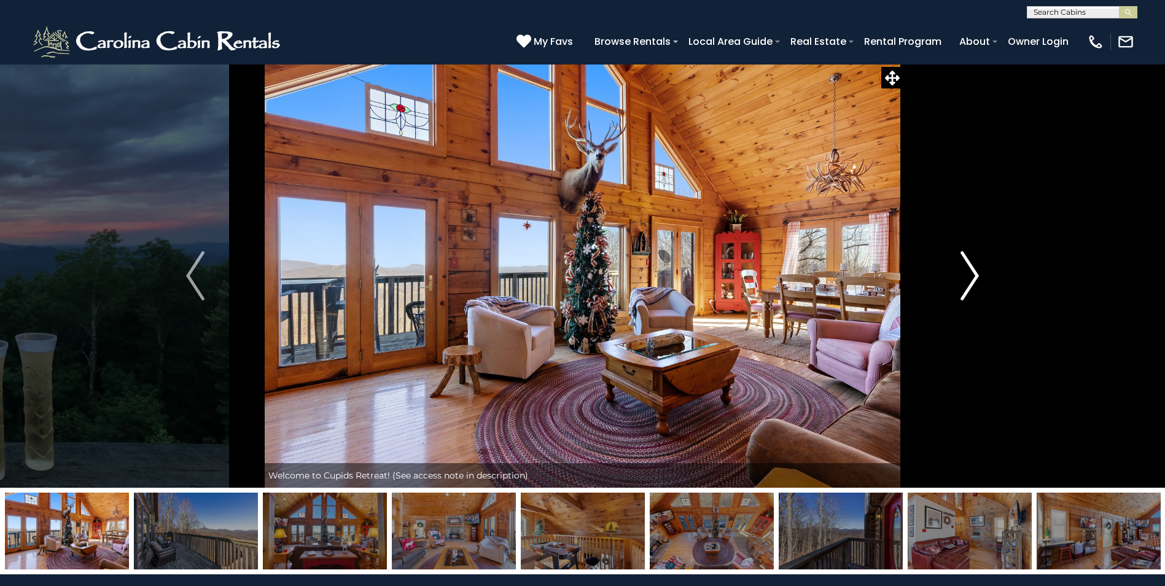
click at [977, 276] on img "Next" at bounding box center [969, 275] width 18 height 49
